Goal: Information Seeking & Learning: Learn about a topic

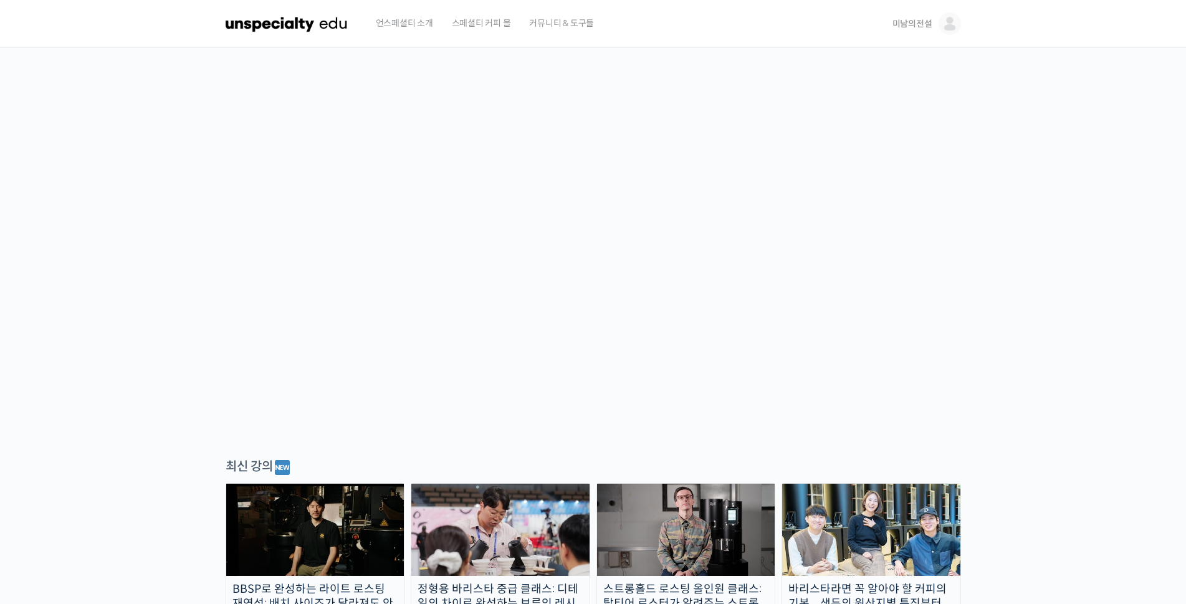
click at [916, 27] on span "미남의전설" at bounding box center [912, 23] width 40 height 11
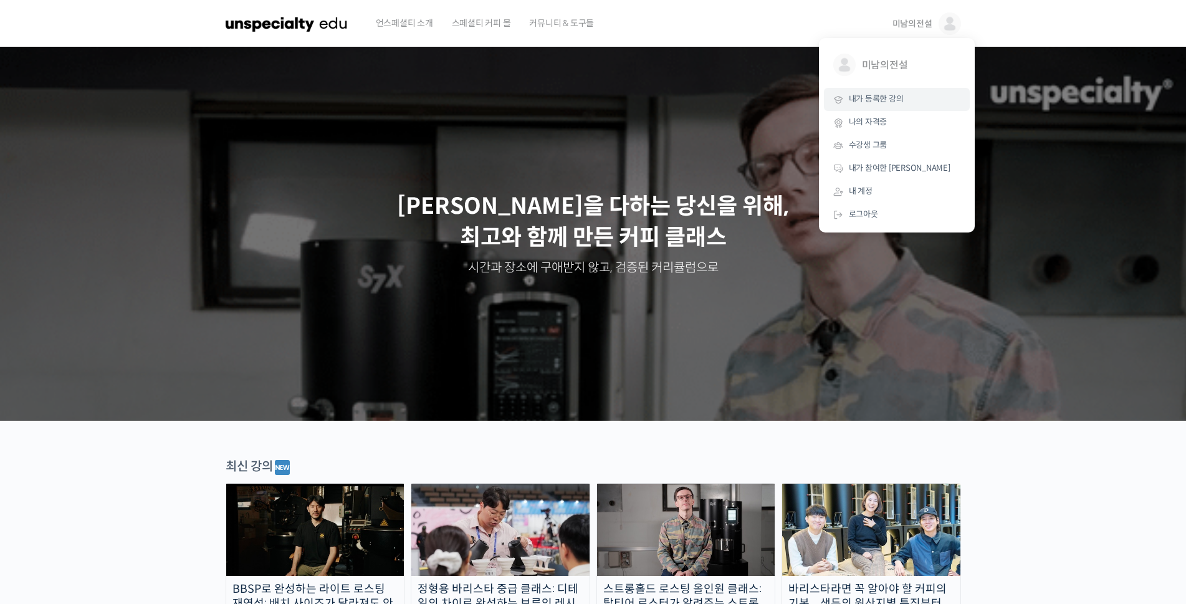
click at [871, 102] on span "내가 등록한 강의" at bounding box center [876, 98] width 55 height 11
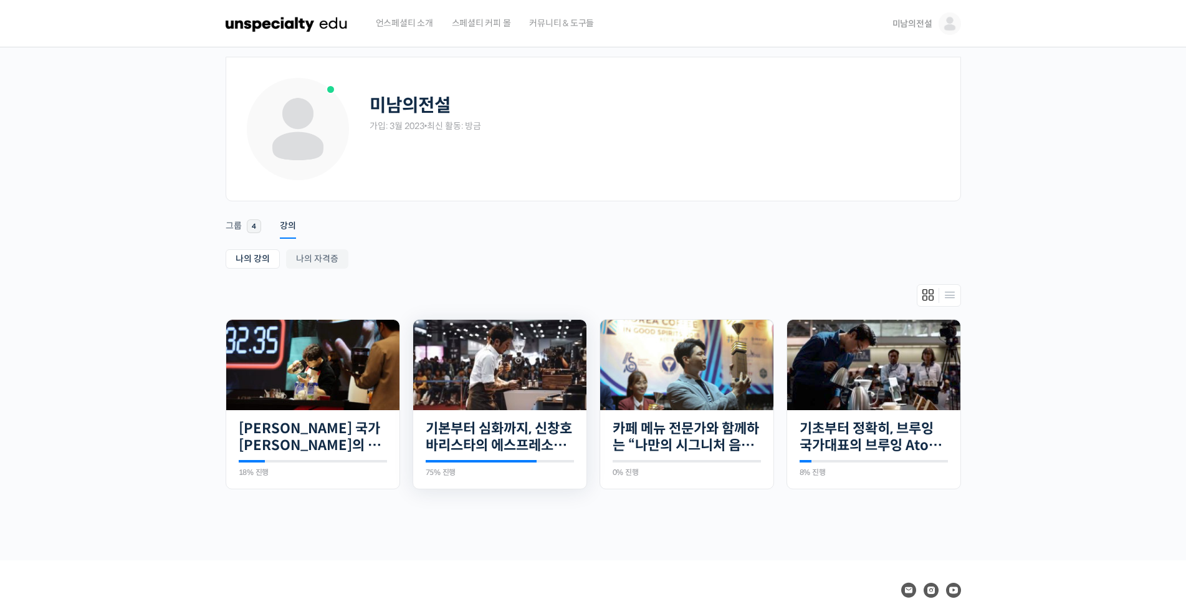
click at [500, 378] on img at bounding box center [499, 365] width 173 height 90
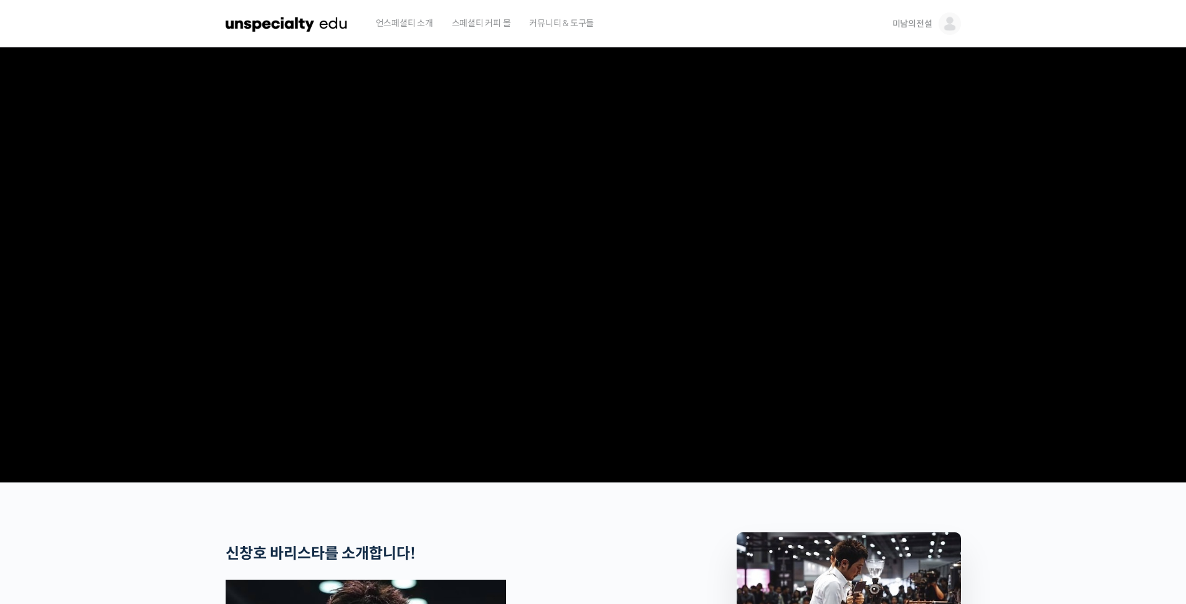
click at [901, 27] on span "미남의전설" at bounding box center [912, 23] width 40 height 11
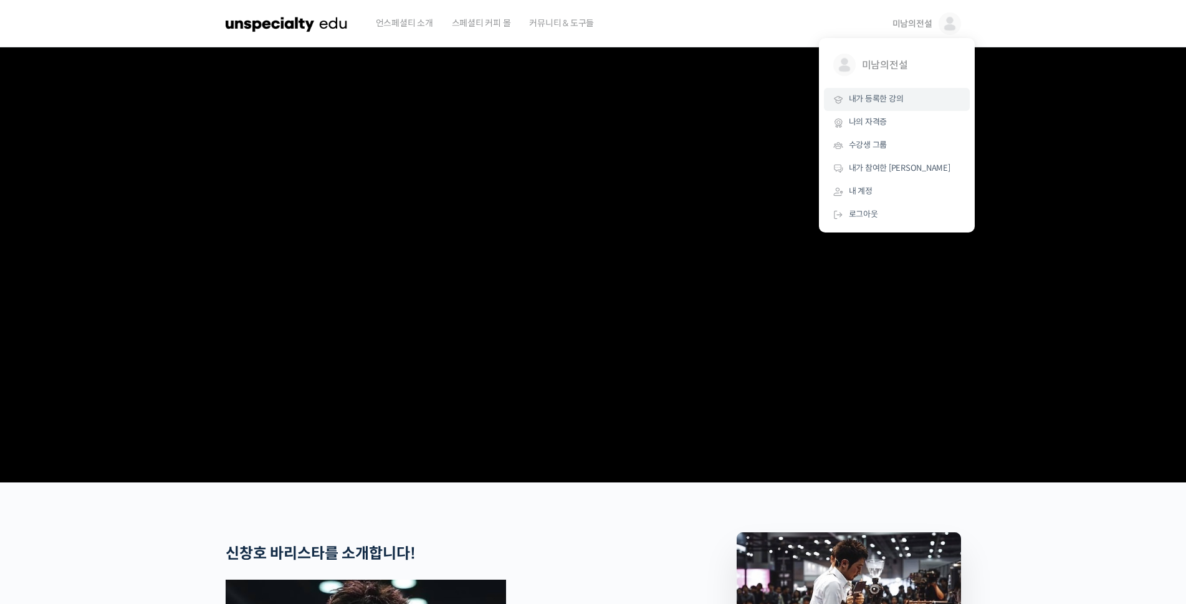
click at [878, 100] on span "내가 등록한 강의" at bounding box center [876, 98] width 55 height 11
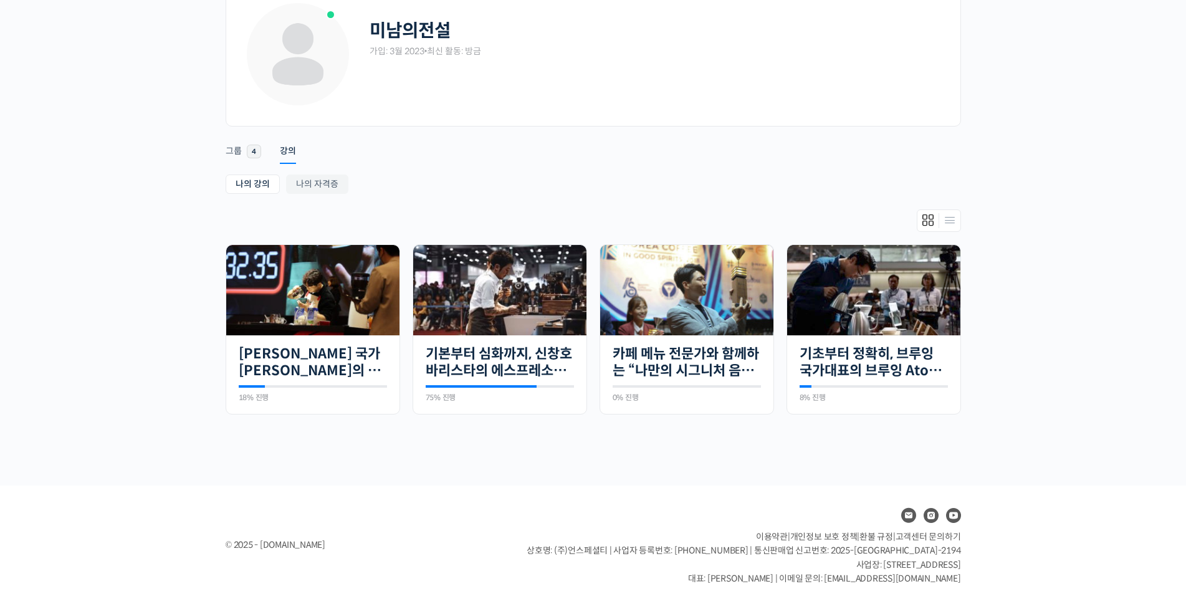
scroll to position [75, 0]
click at [892, 289] on img at bounding box center [873, 289] width 173 height 90
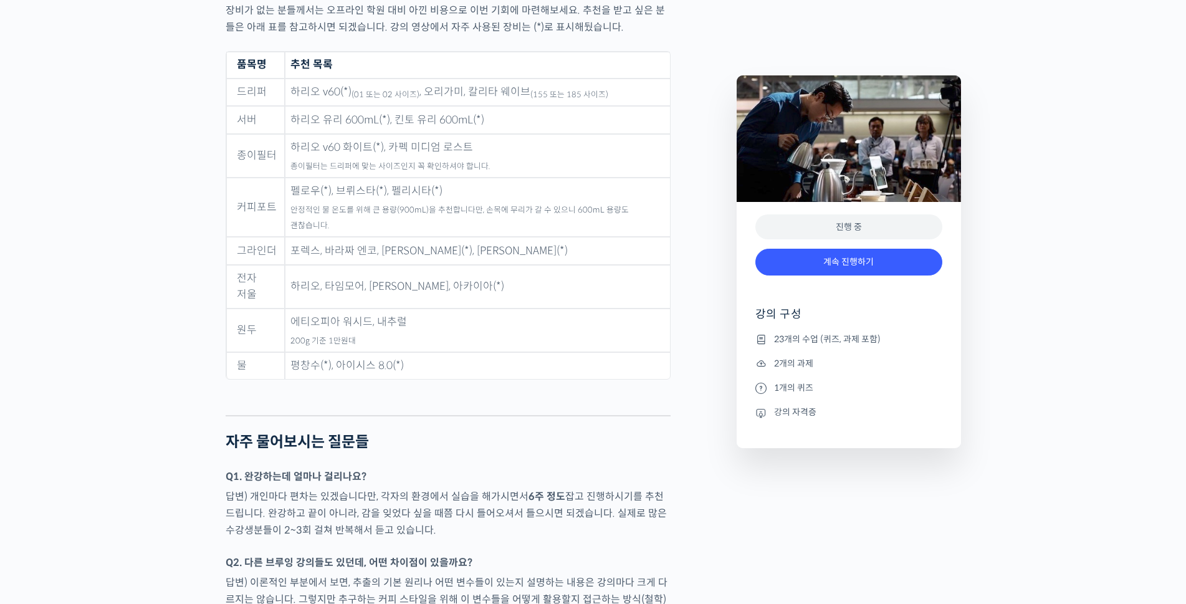
scroll to position [5958, 0]
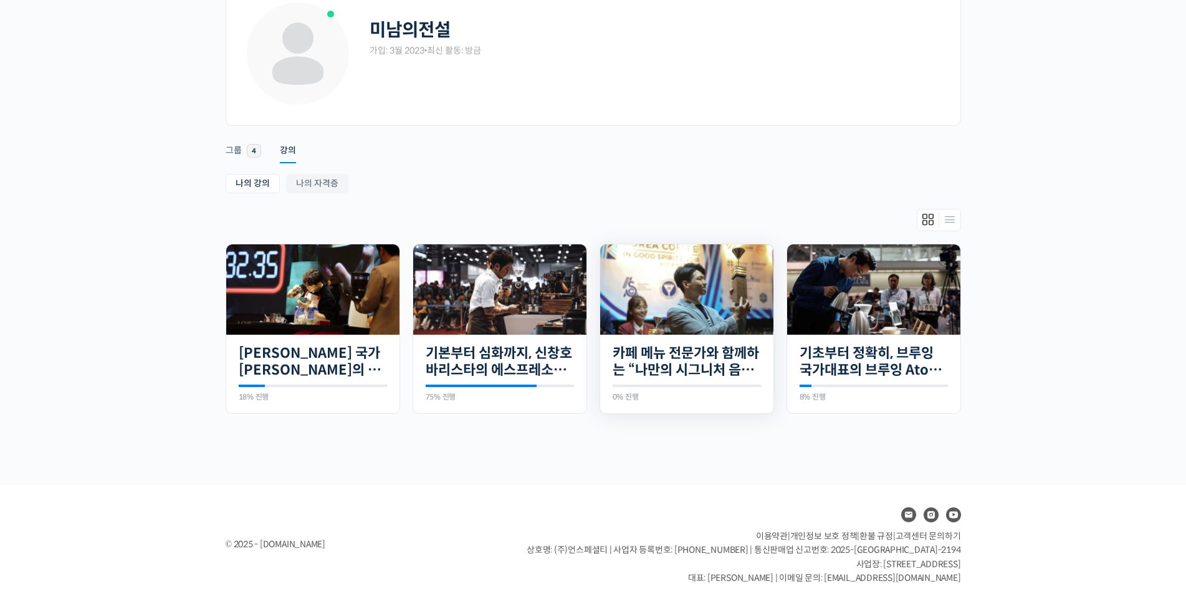
click at [702, 281] on img at bounding box center [686, 289] width 173 height 90
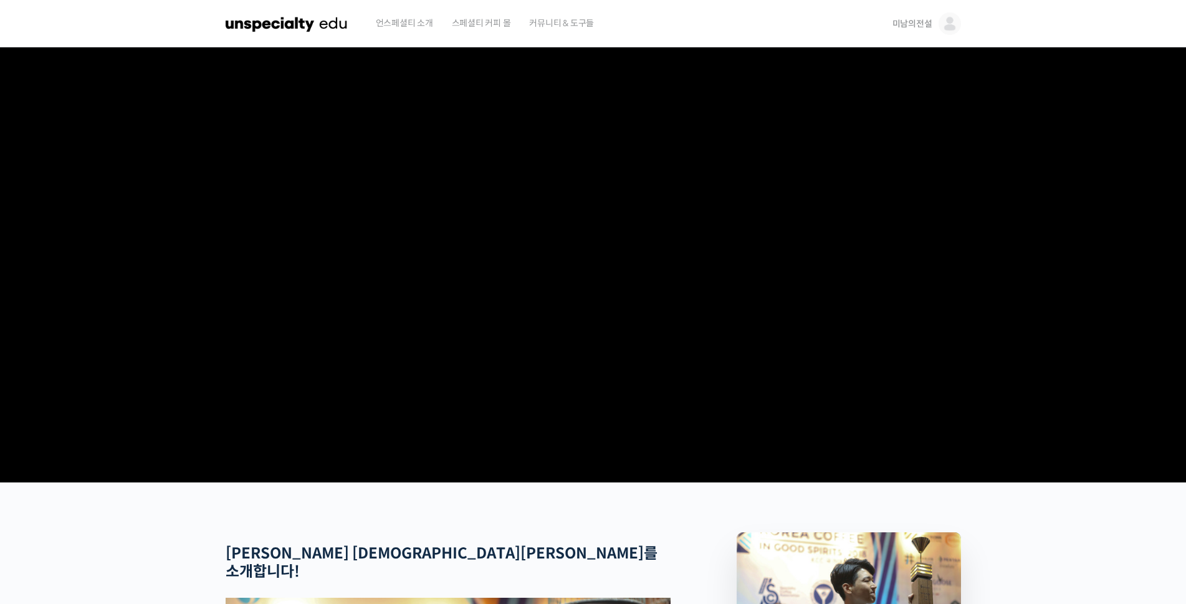
click at [915, 21] on span "미남의전설" at bounding box center [912, 23] width 40 height 11
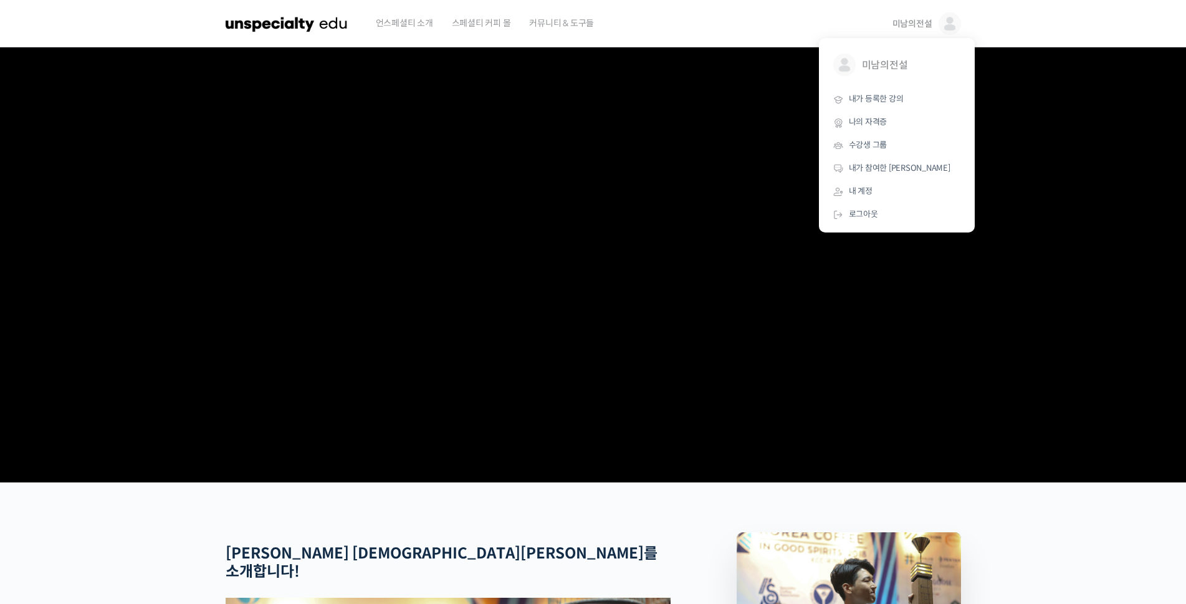
click at [1073, 221] on section at bounding box center [593, 264] width 1186 height 435
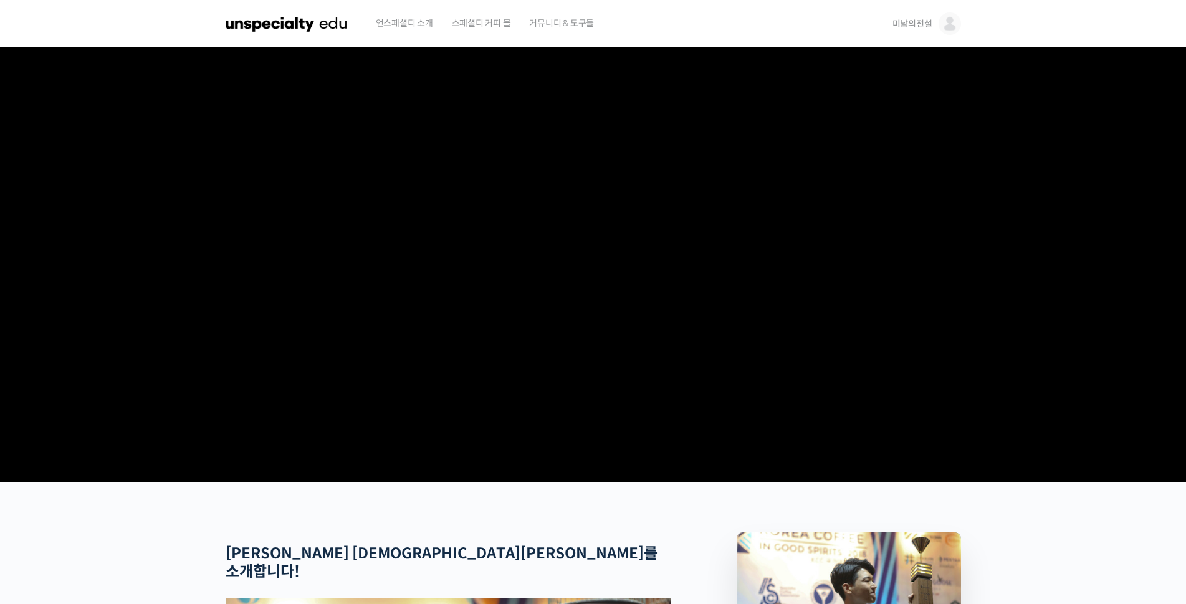
click at [917, 22] on span "미남의전설" at bounding box center [912, 23] width 40 height 11
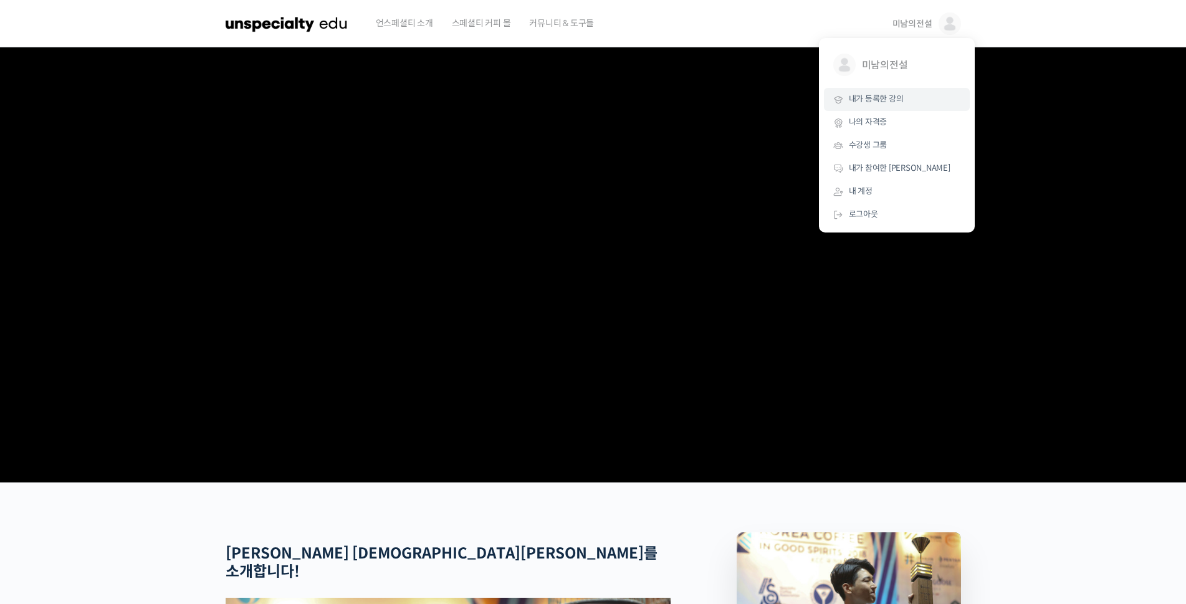
click at [872, 104] on span "내가 등록한 강의" at bounding box center [876, 98] width 55 height 11
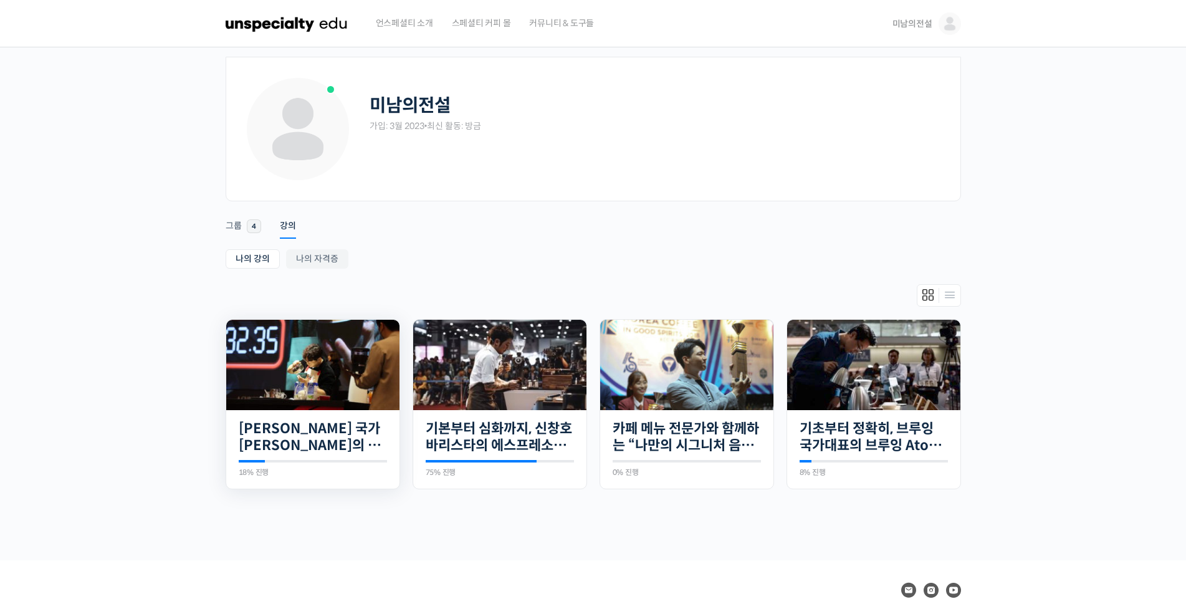
click at [289, 378] on img at bounding box center [312, 365] width 173 height 90
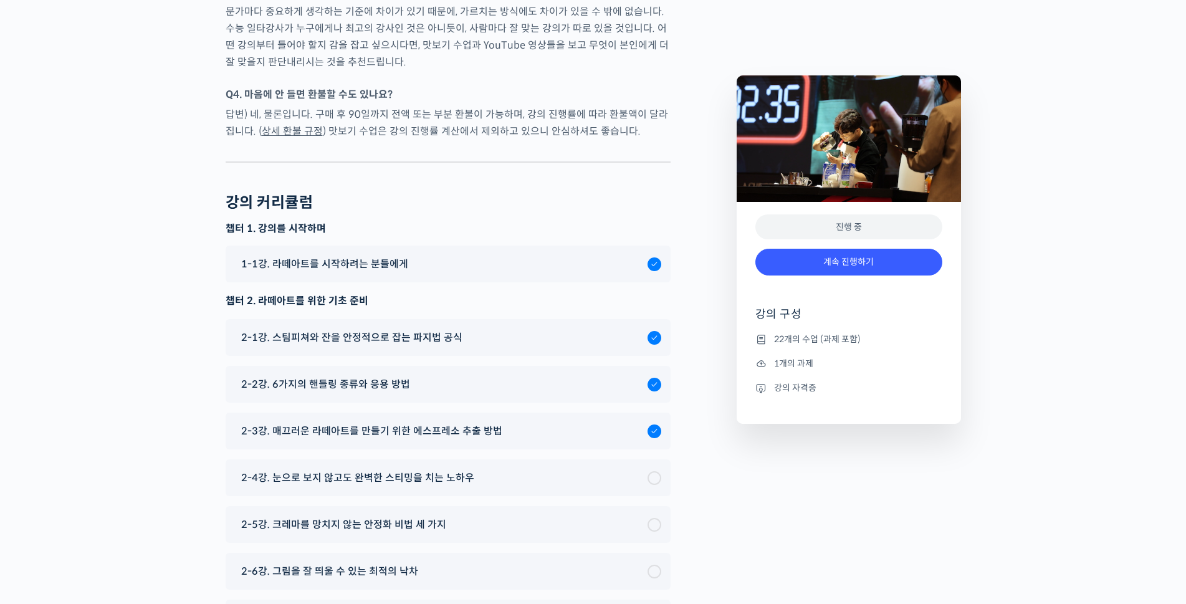
scroll to position [6266, 0]
click at [355, 329] on span "2-1강. 스팀피쳐와 잔을 안정적으로 잡는 파지법 공식" at bounding box center [351, 337] width 221 height 17
